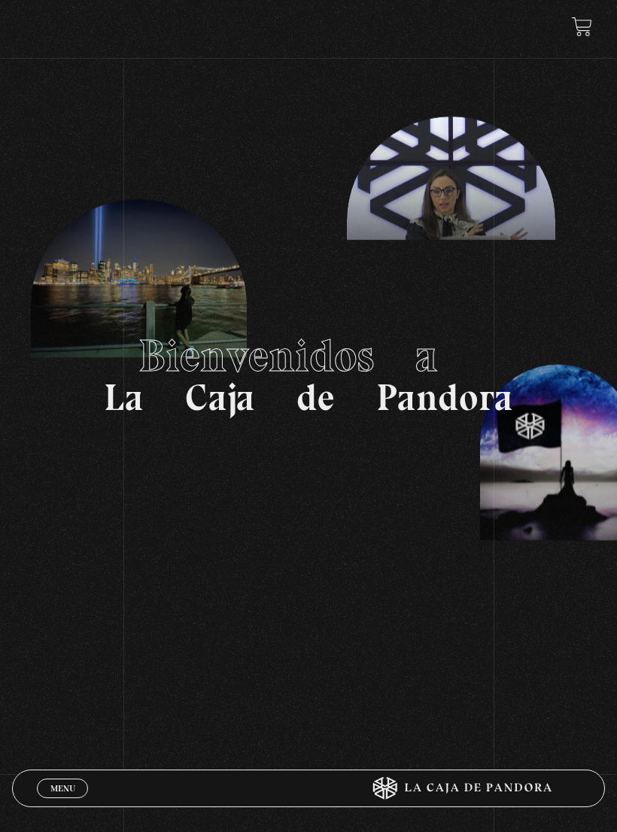
click at [68, 774] on div "Menu Cerrar" at bounding box center [185, 789] width 297 height 36
click at [54, 792] on span "Menu" at bounding box center [62, 788] width 25 height 9
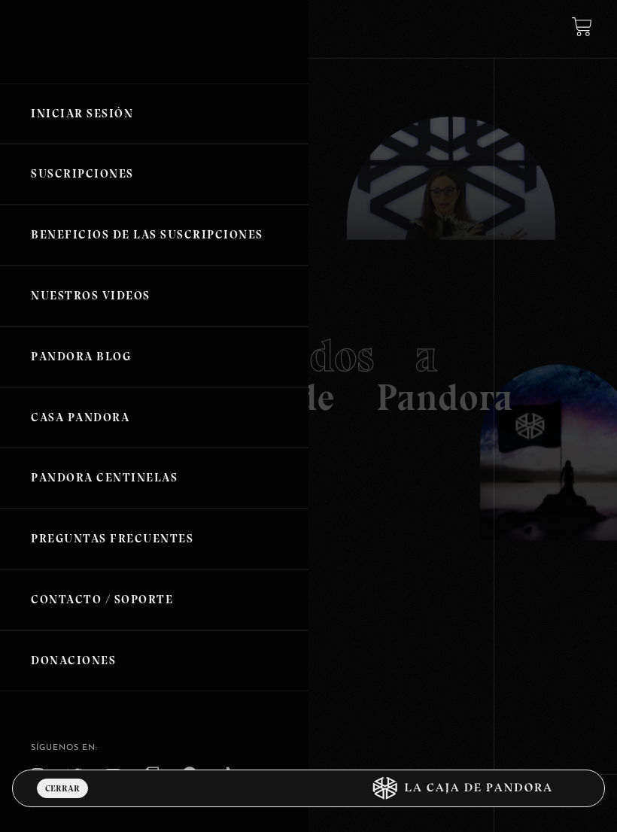
click at [96, 121] on link "Iniciar Sesión" at bounding box center [154, 114] width 309 height 61
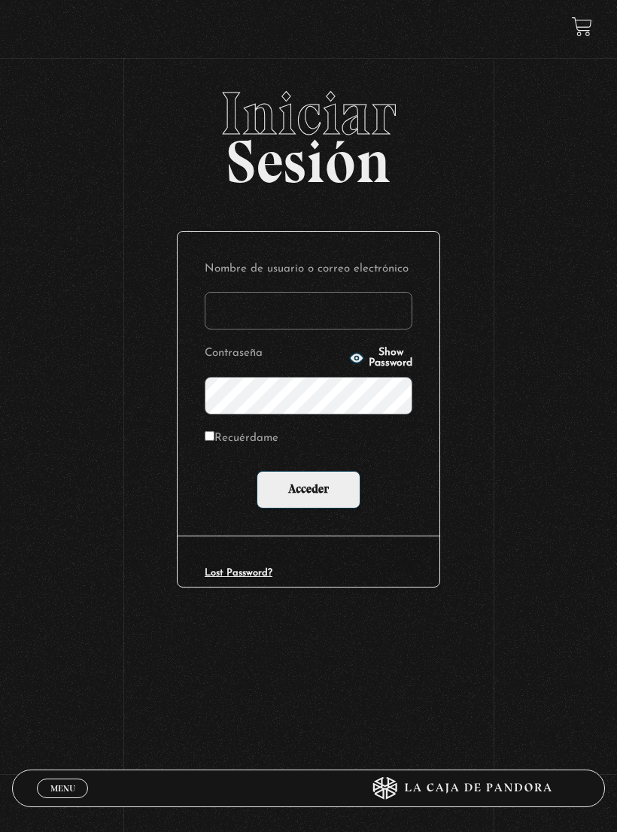
type input "le.ga.mo27@gmail.com"
click at [309, 490] on input "Acceder" at bounding box center [309, 490] width 104 height 38
click at [326, 494] on input "Acceder" at bounding box center [309, 490] width 104 height 38
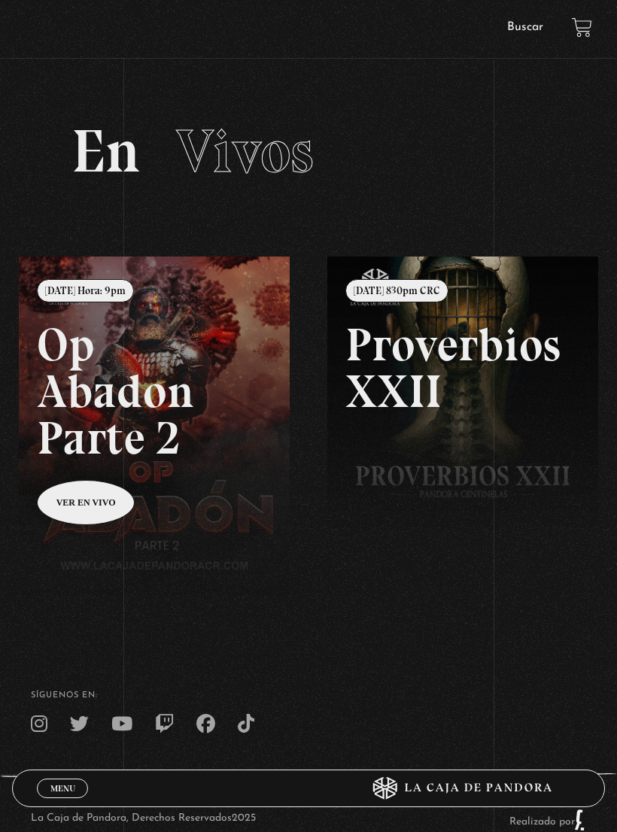
click at [73, 789] on span "Menu" at bounding box center [62, 788] width 25 height 9
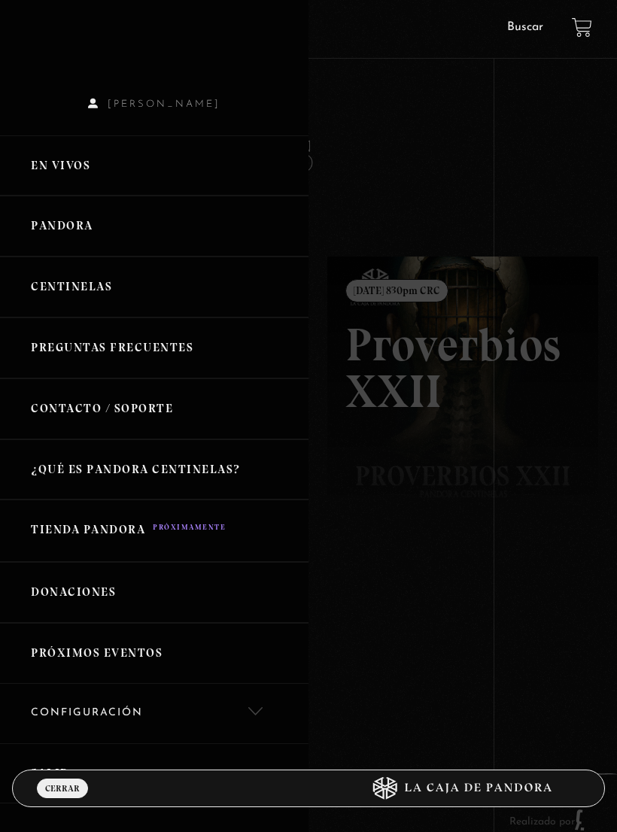
click at [80, 227] on link "Pandora" at bounding box center [154, 226] width 309 height 61
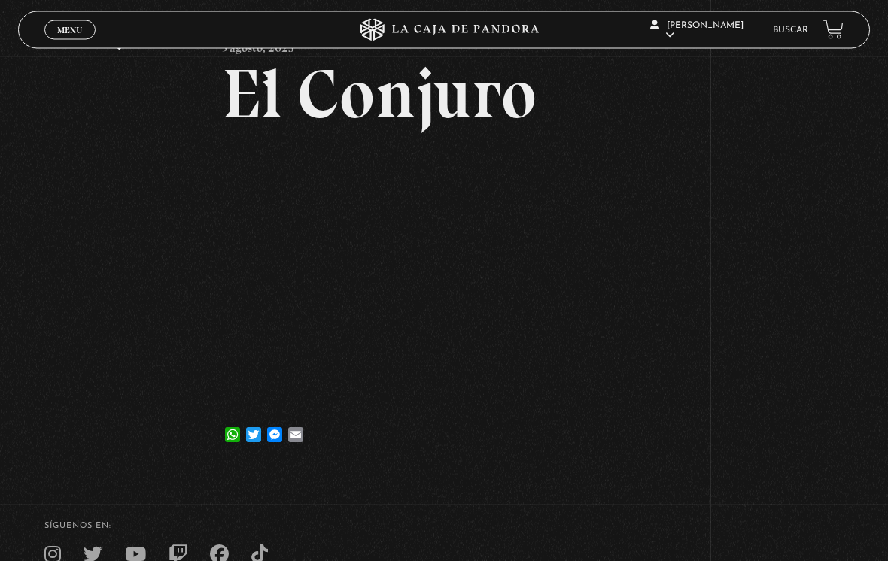
scroll to position [84, 0]
